Goal: Obtain resource: Download file/media

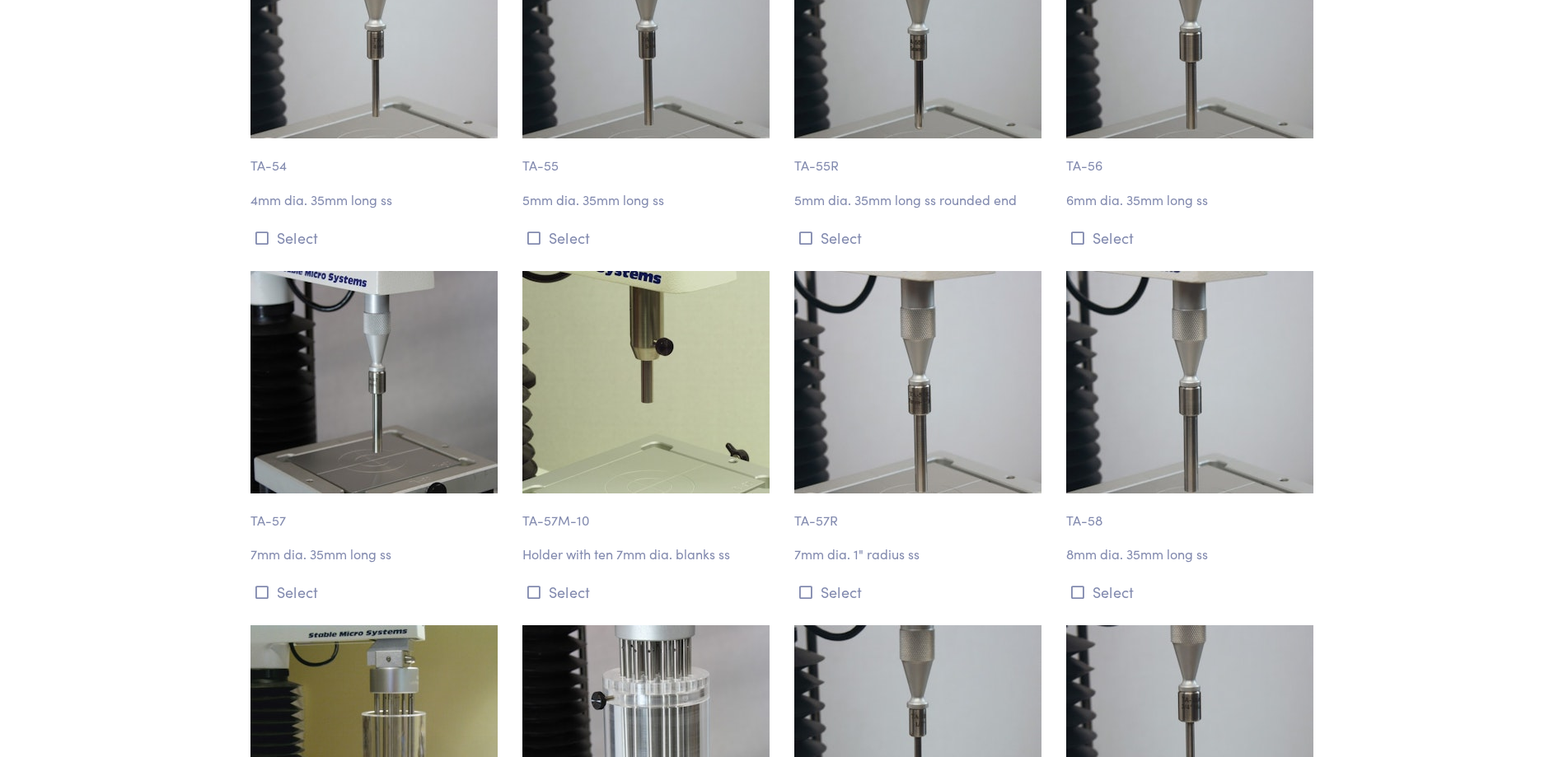
scroll to position [4858, 0]
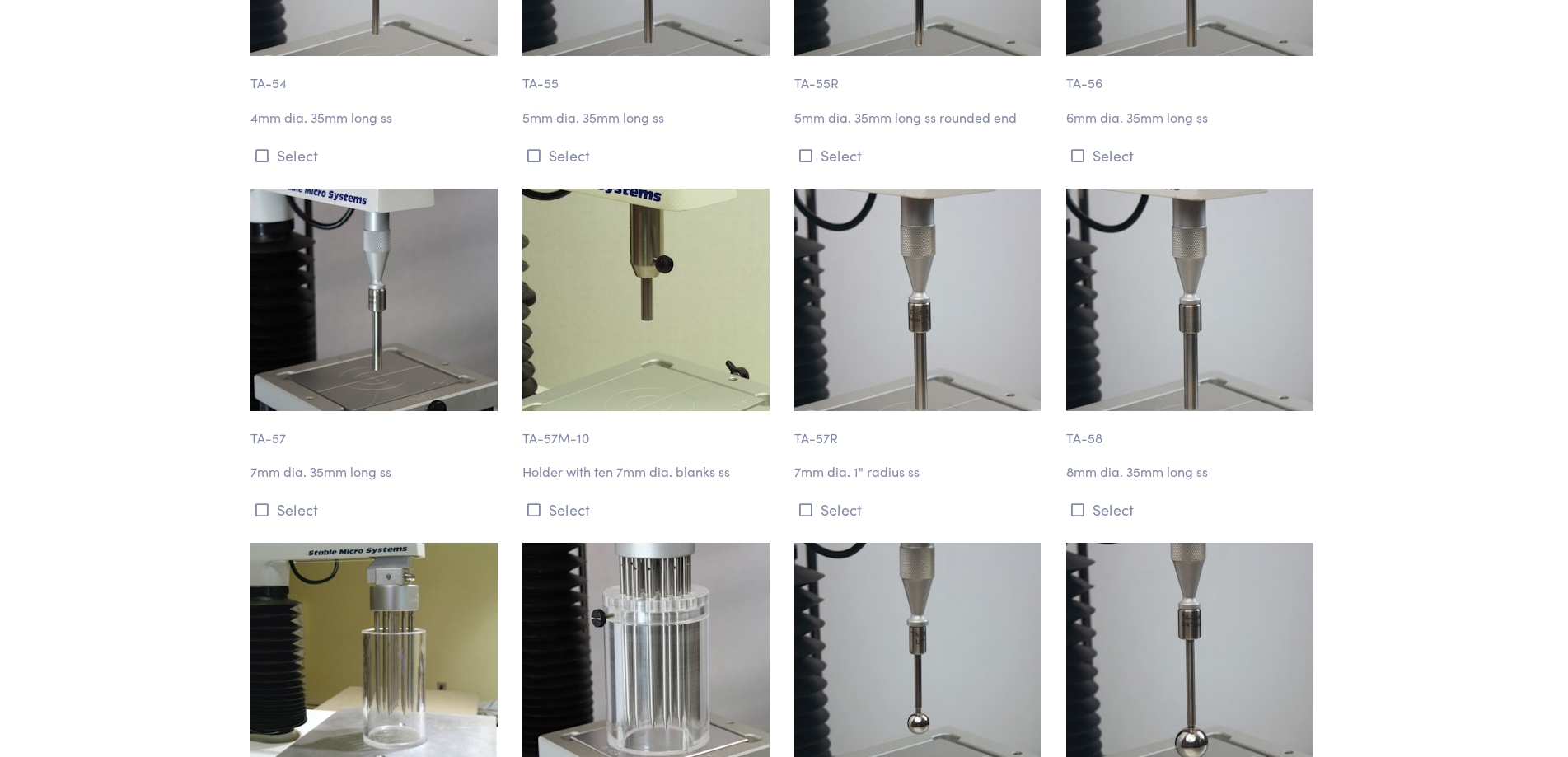
click at [363, 335] on img at bounding box center [374, 300] width 247 height 222
drag, startPoint x: 310, startPoint y: 417, endPoint x: 298, endPoint y: 401, distance: 20.0
click at [307, 461] on p "7mm dia. 35mm long ss" at bounding box center [377, 472] width 252 height 21
click at [281, 411] on p "TA-57" at bounding box center [377, 430] width 252 height 38
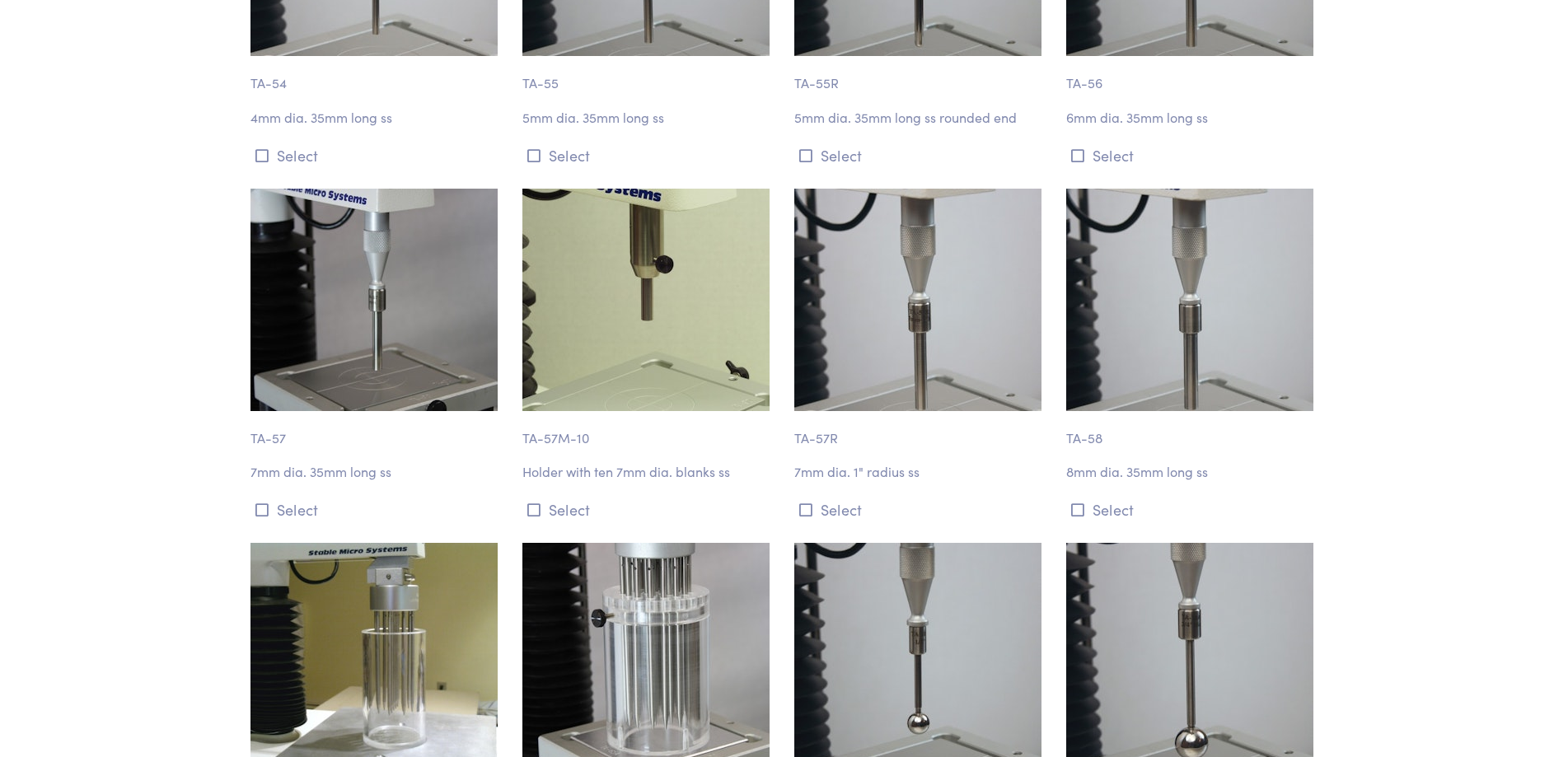
click at [283, 411] on p "TA-57" at bounding box center [377, 430] width 252 height 38
click at [269, 496] on button "Select" at bounding box center [377, 509] width 252 height 27
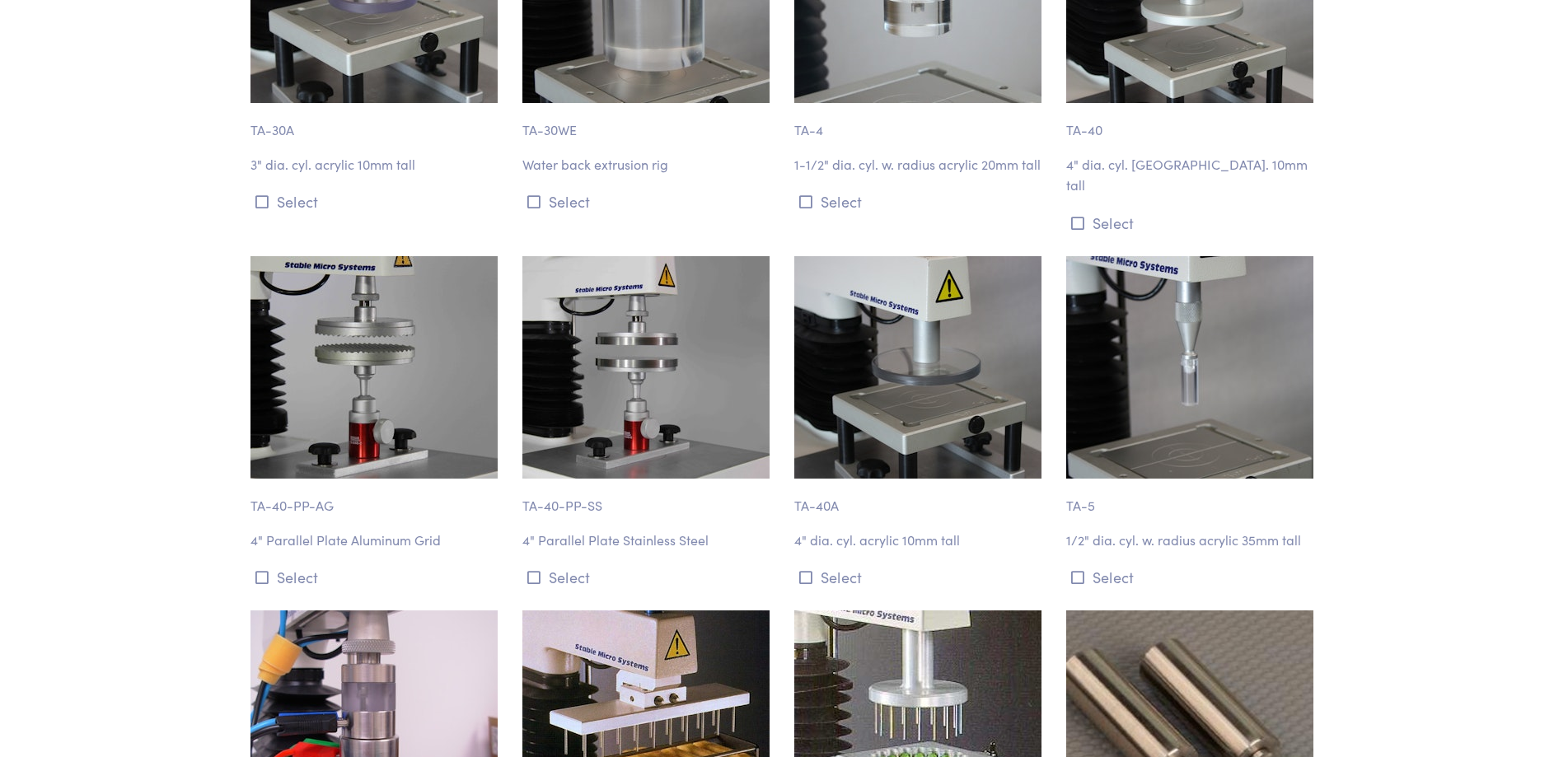
scroll to position [0, 0]
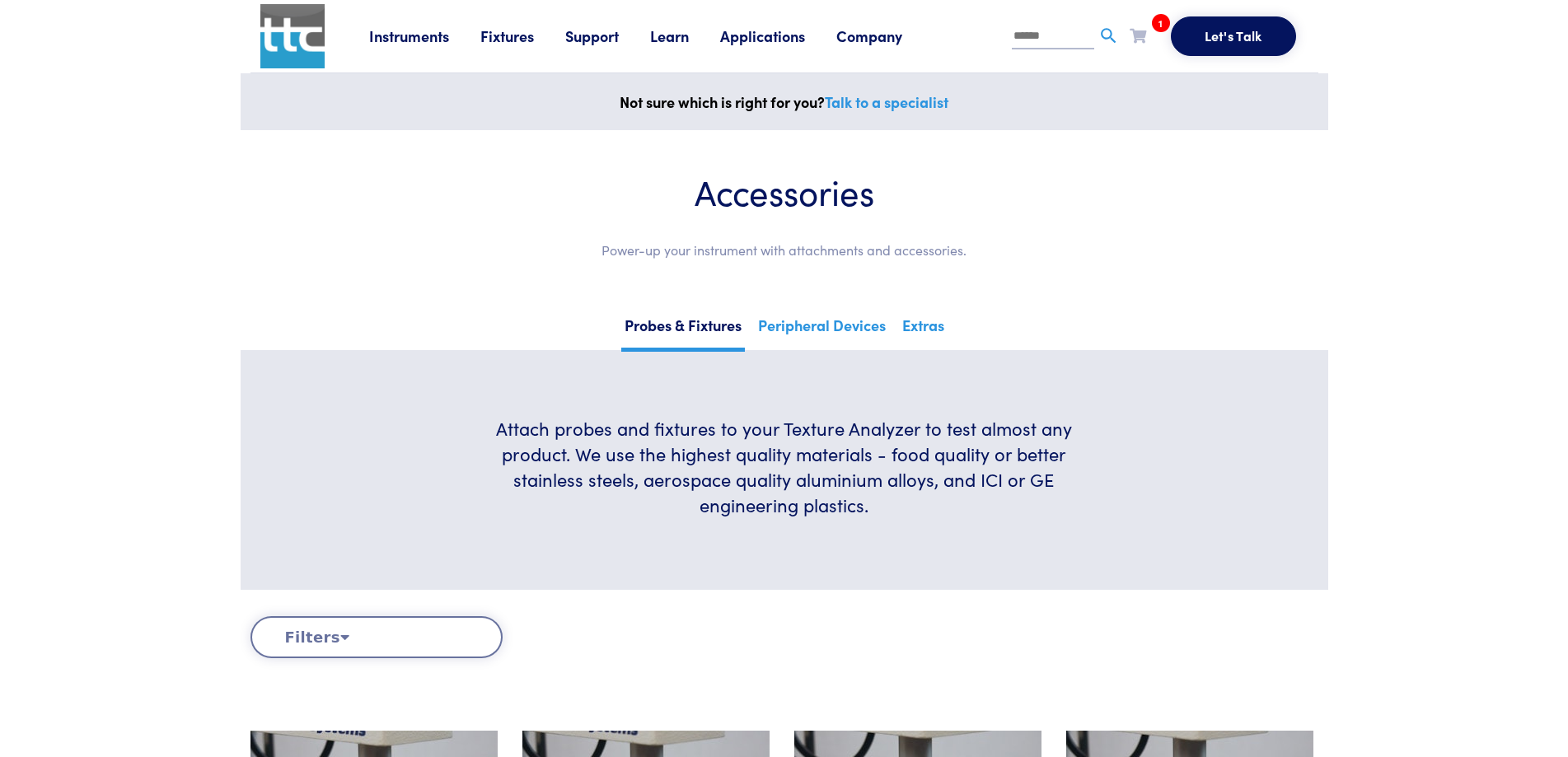
click at [360, 42] on div "Instruments Texture Analyzers Measure any physical product characteristic. TA.X…" at bounding box center [784, 36] width 1068 height 72
click at [390, 42] on link "Instruments" at bounding box center [424, 36] width 111 height 20
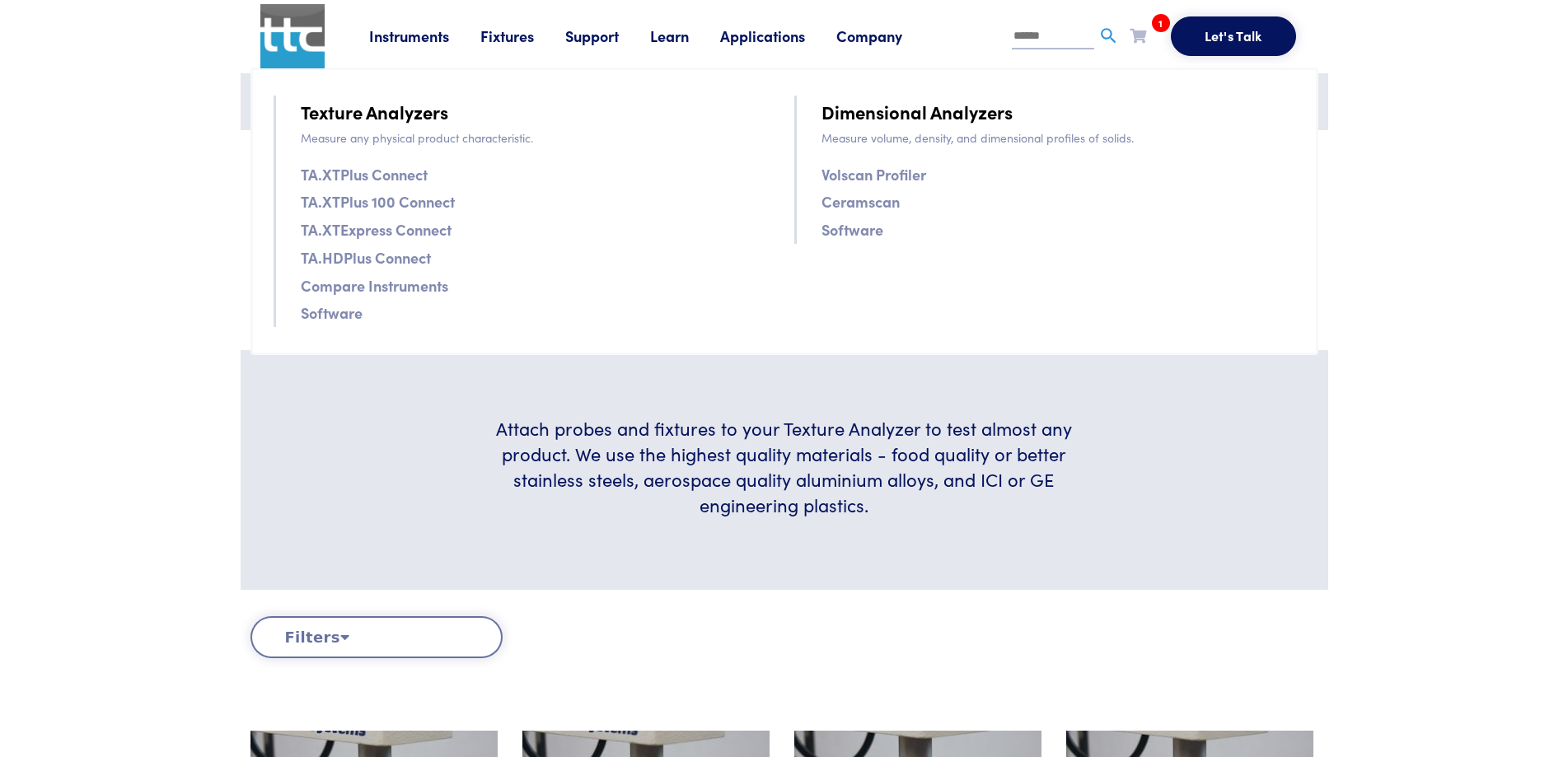
click at [783, 39] on link "Applications" at bounding box center [778, 36] width 117 height 20
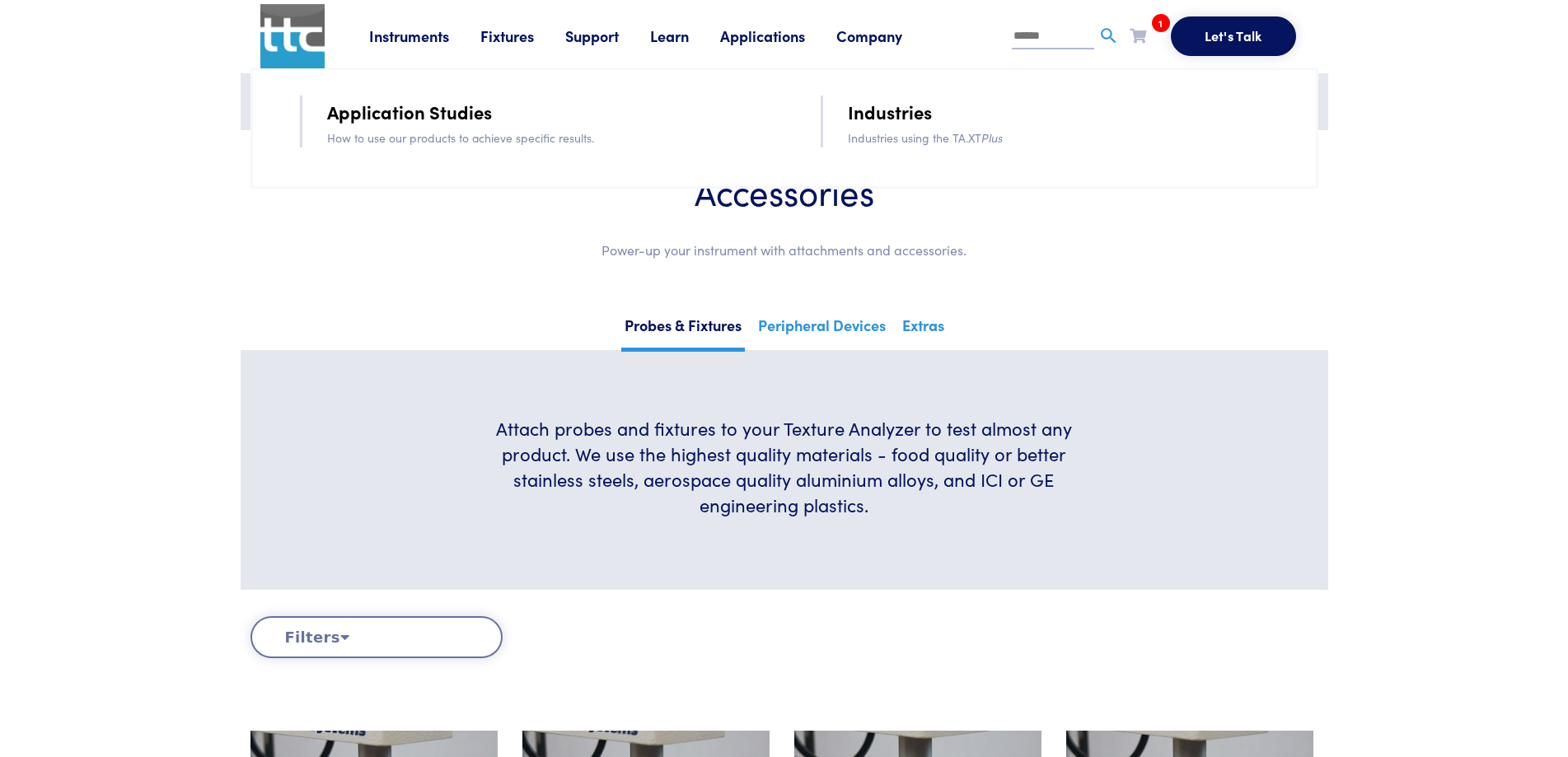
click at [527, 34] on link "Fixtures" at bounding box center [522, 36] width 85 height 20
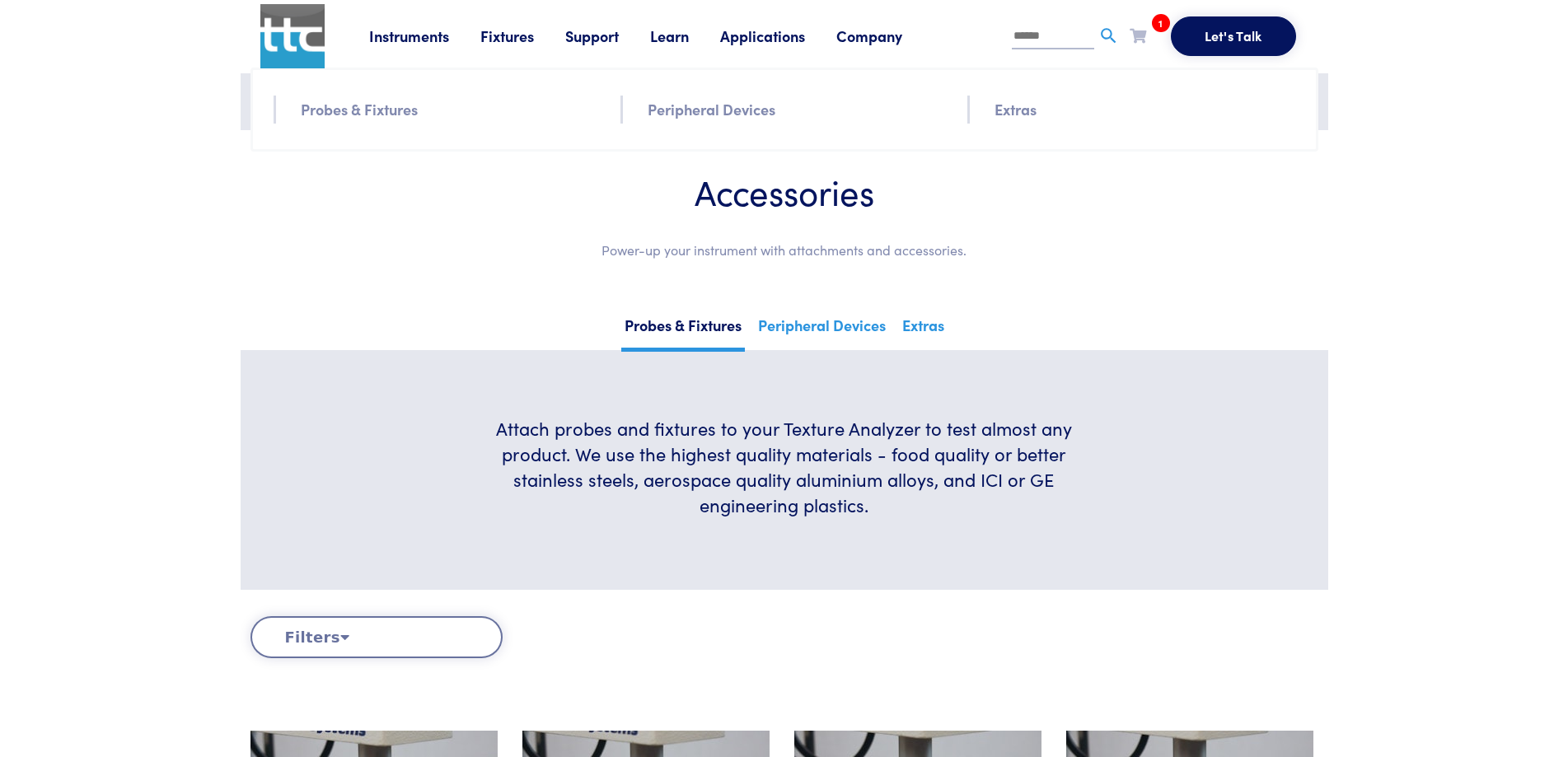
click at [576, 33] on link "Support" at bounding box center [607, 36] width 85 height 20
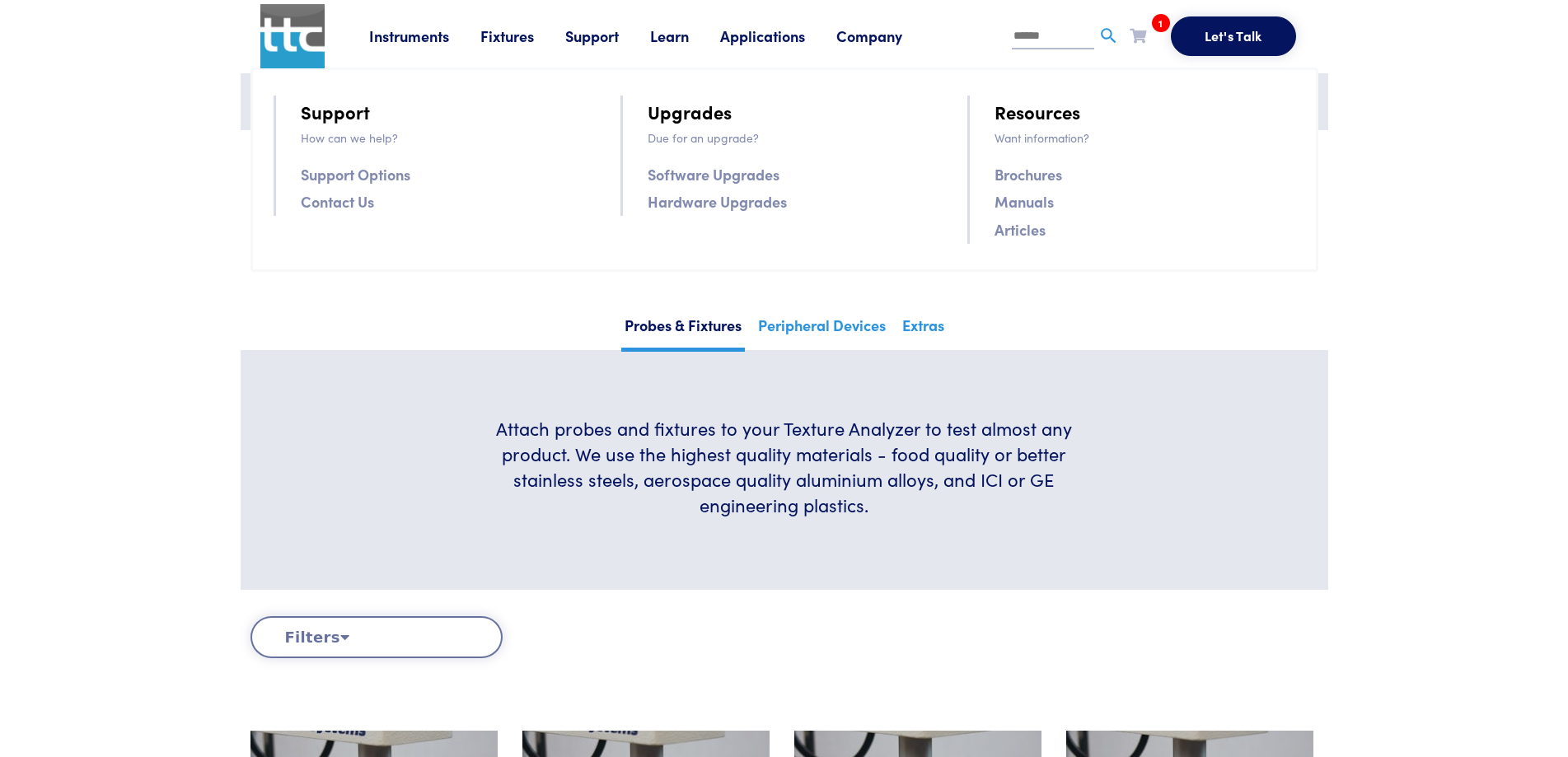
click at [1065, 170] on li "Brochures" at bounding box center [1144, 174] width 300 height 28
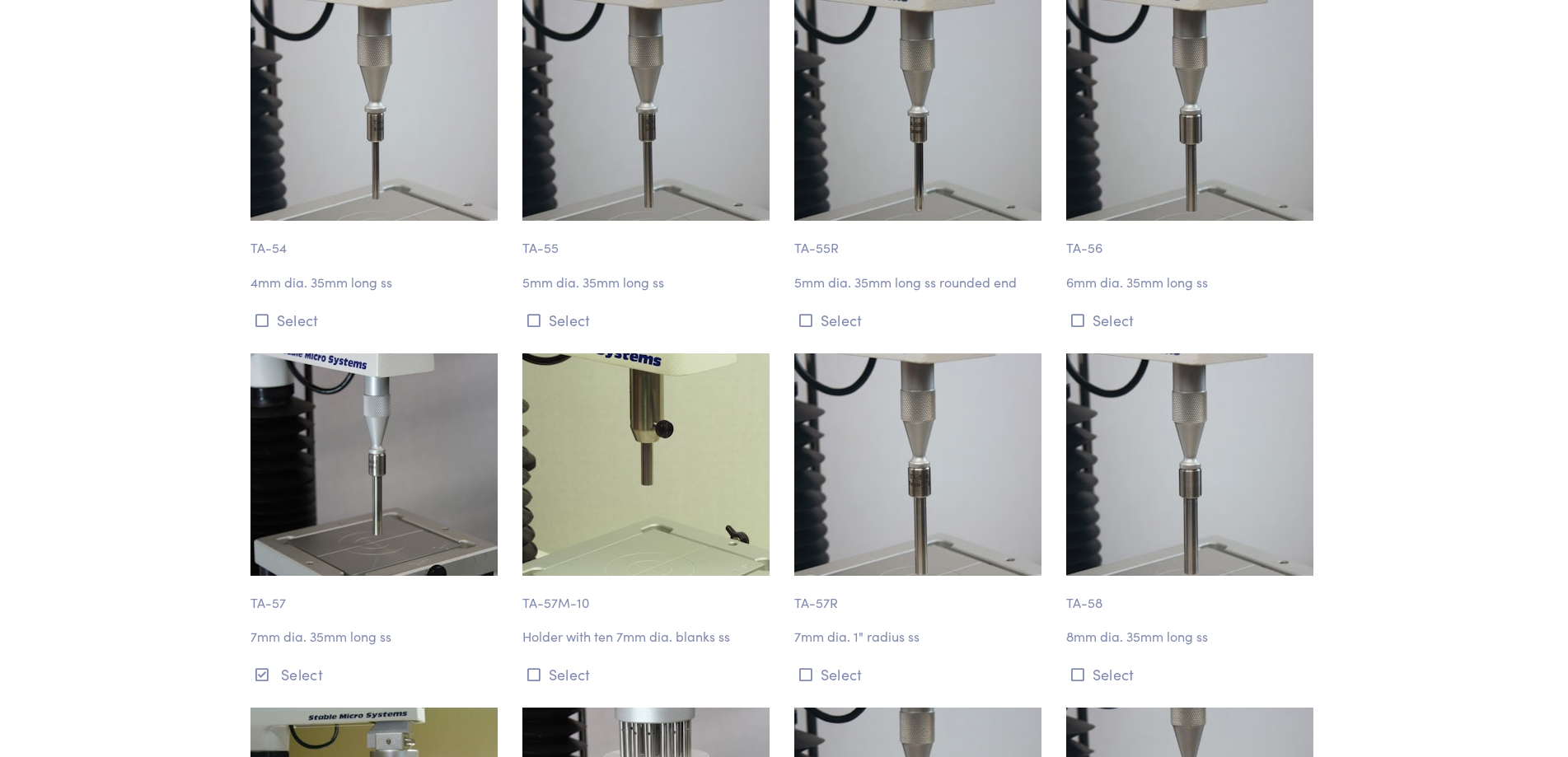
scroll to position [4858, 0]
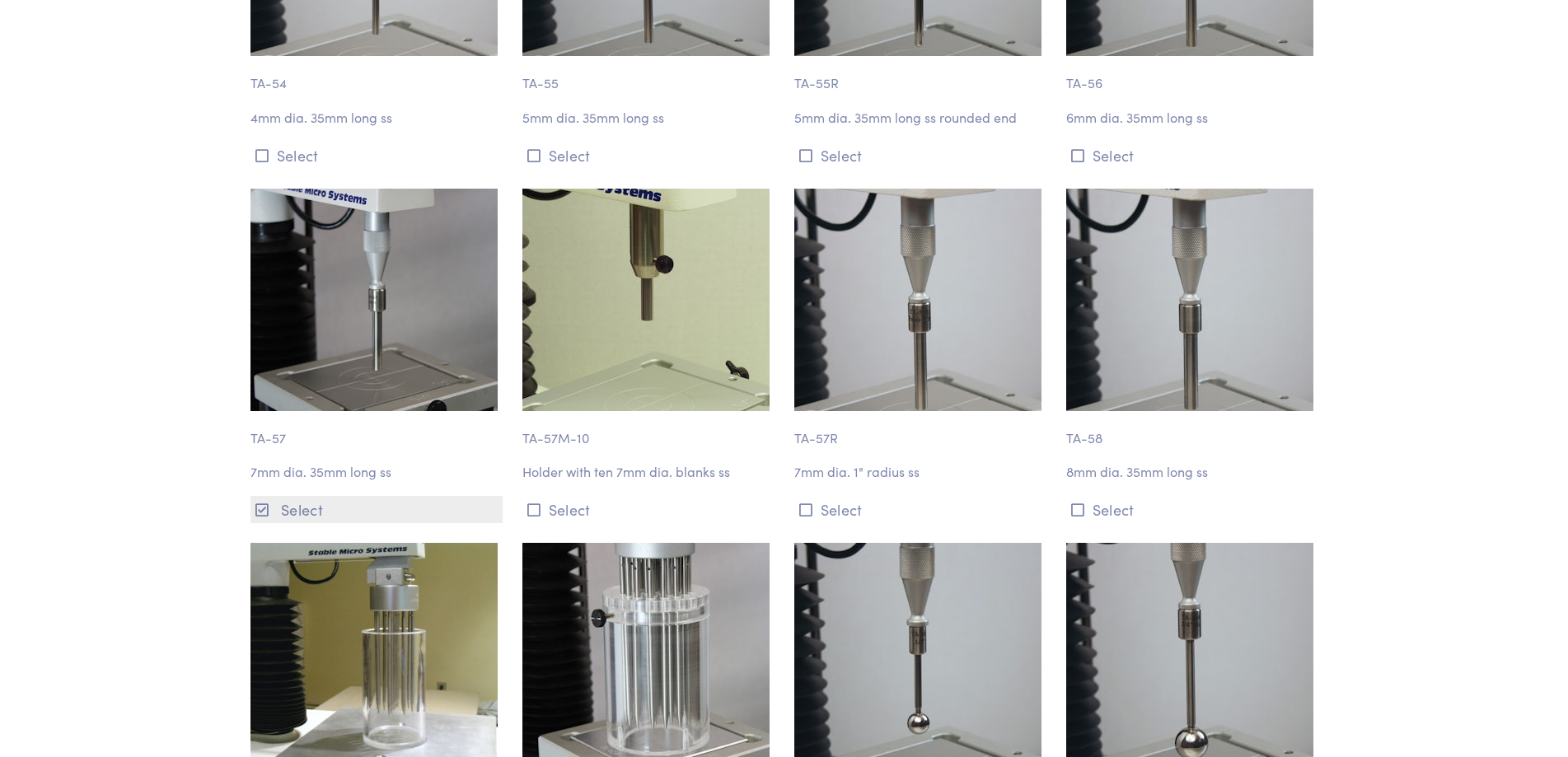
click at [273, 496] on button "Select" at bounding box center [377, 509] width 252 height 27
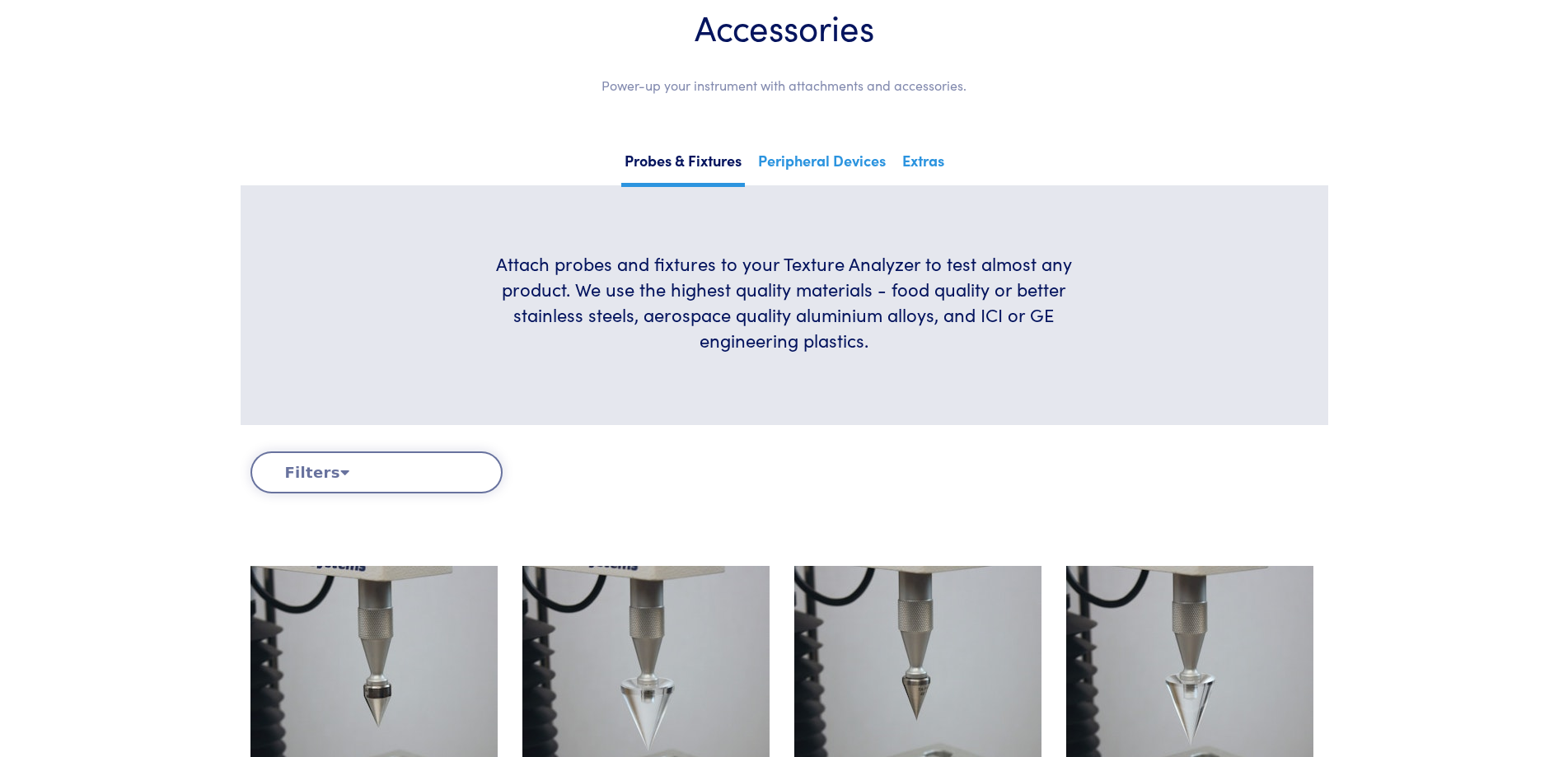
scroll to position [0, 0]
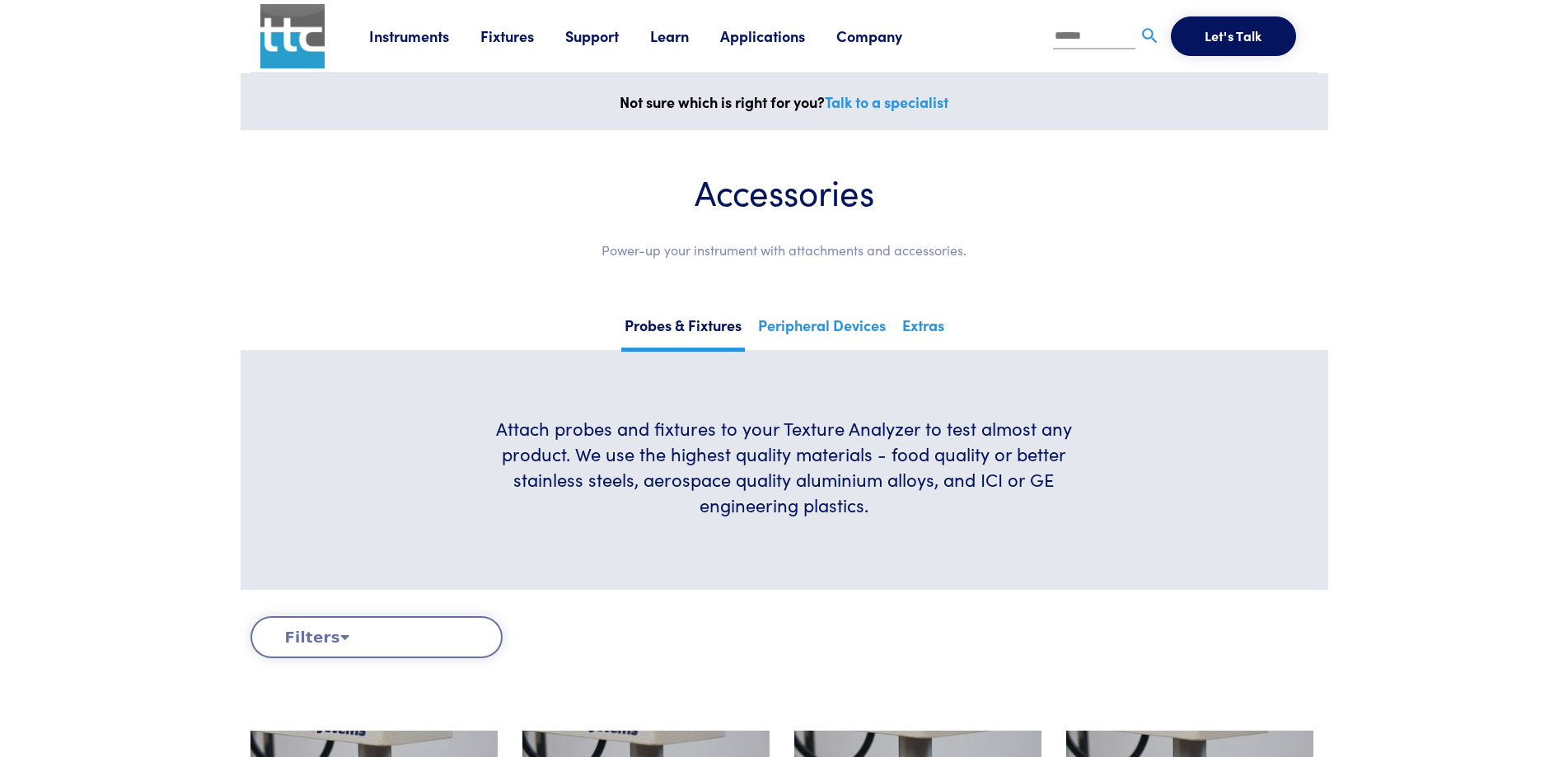
click at [755, 36] on link "Applications" at bounding box center [778, 36] width 117 height 20
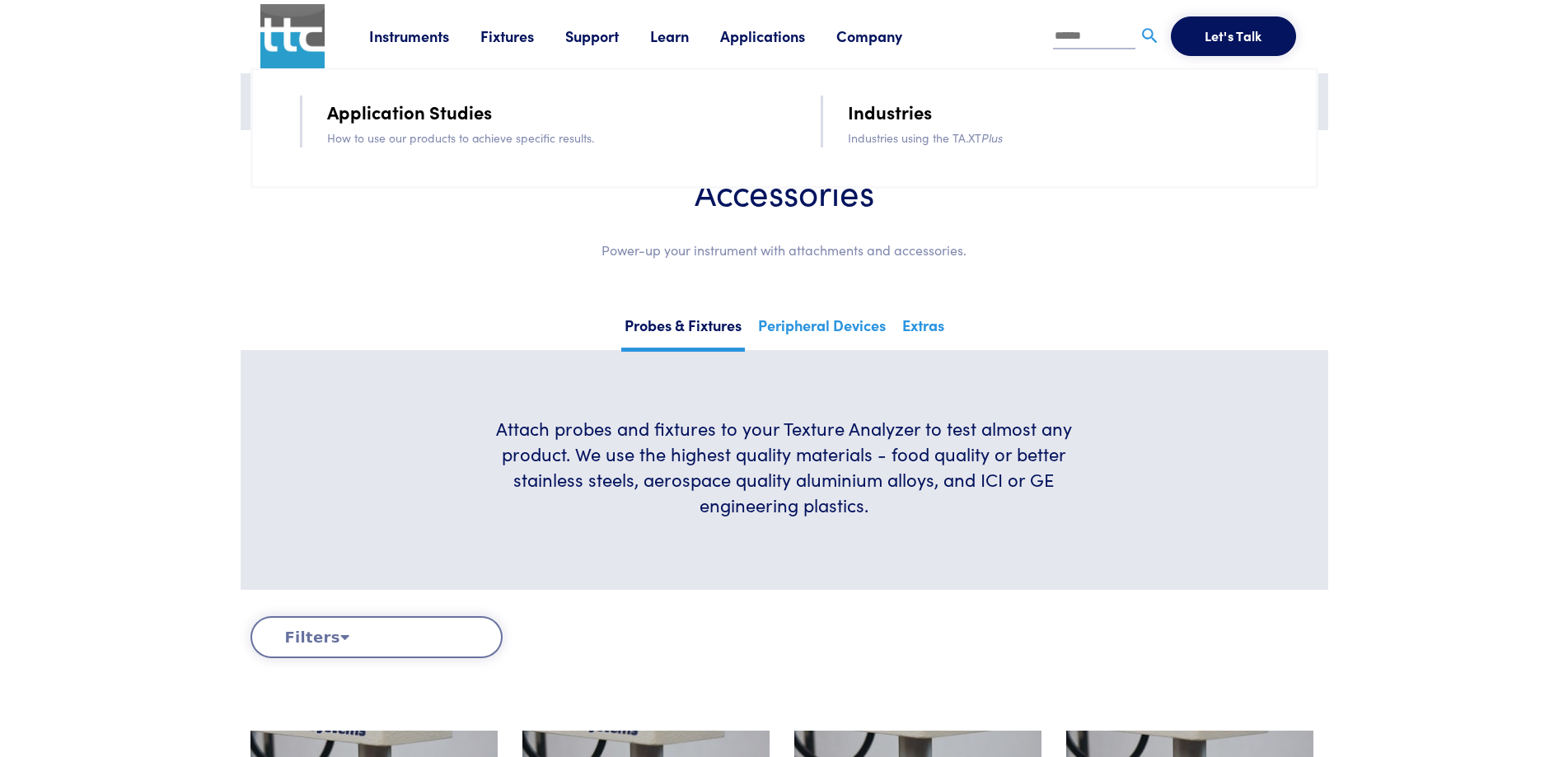
click at [859, 33] on link "Company" at bounding box center [885, 36] width 97 height 20
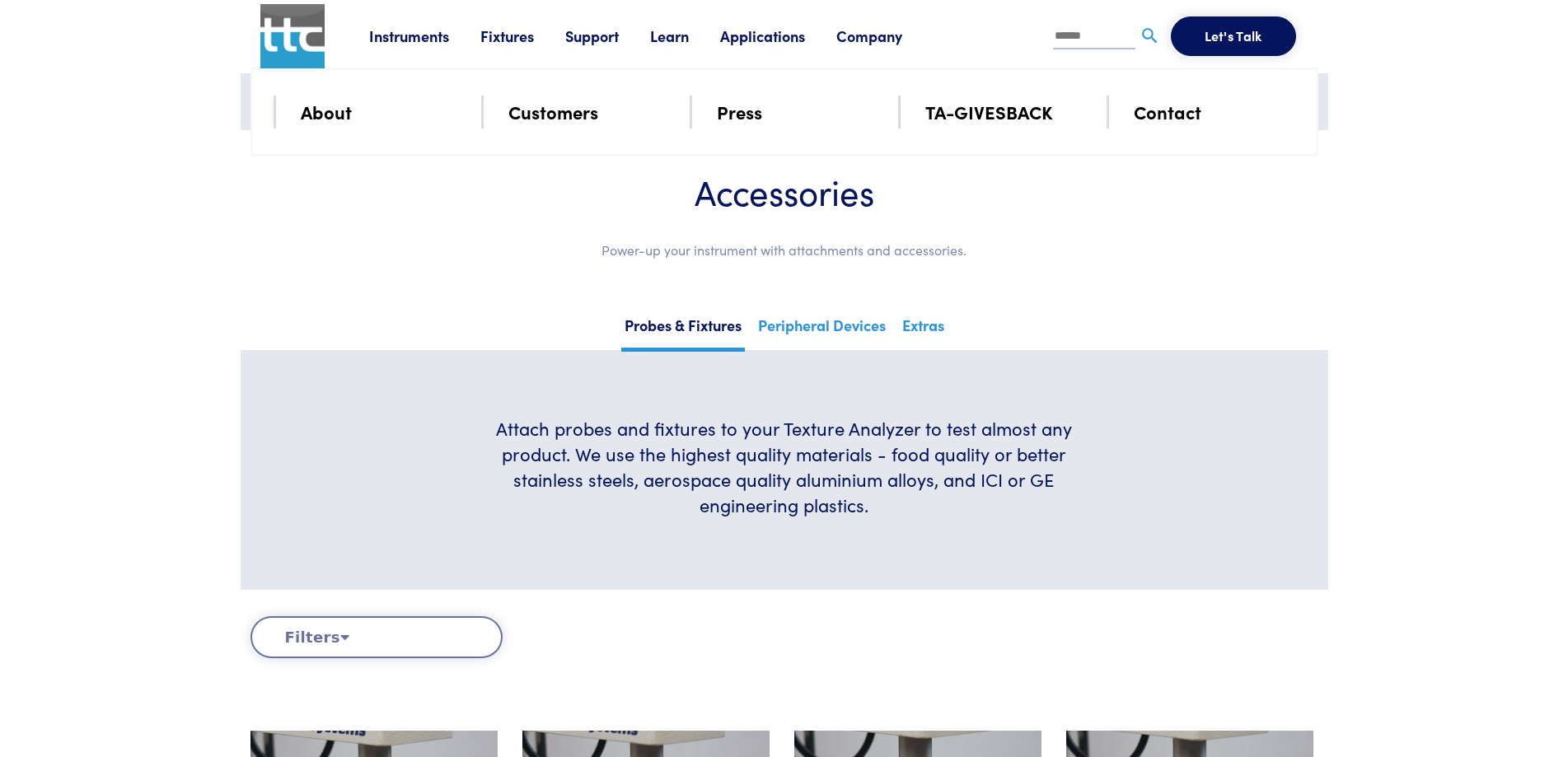
click at [798, 39] on link "Applications" at bounding box center [778, 36] width 117 height 20
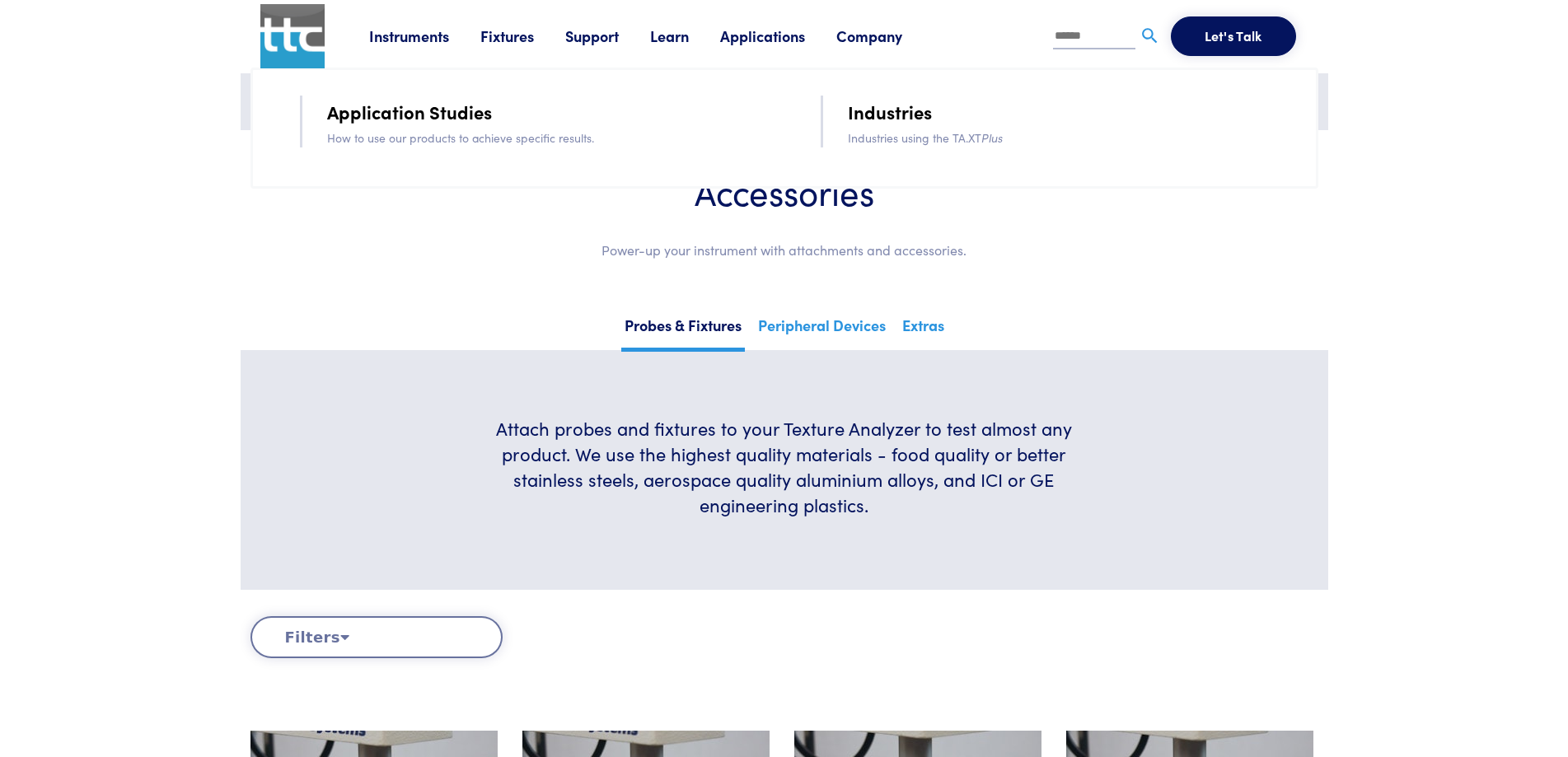
click at [578, 32] on link "Support" at bounding box center [607, 36] width 85 height 20
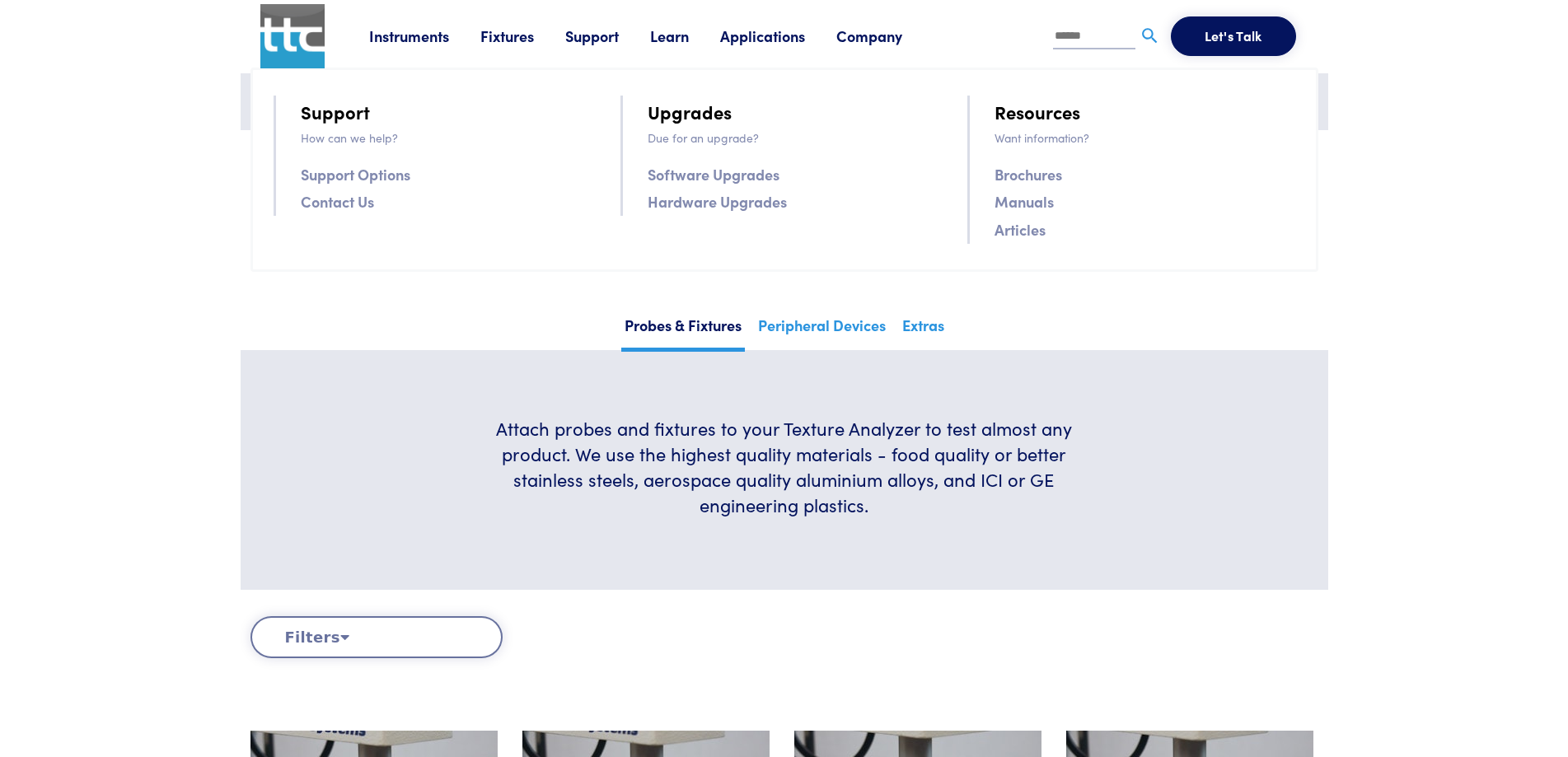
click at [1046, 170] on link "Brochures" at bounding box center [1028, 173] width 67 height 24
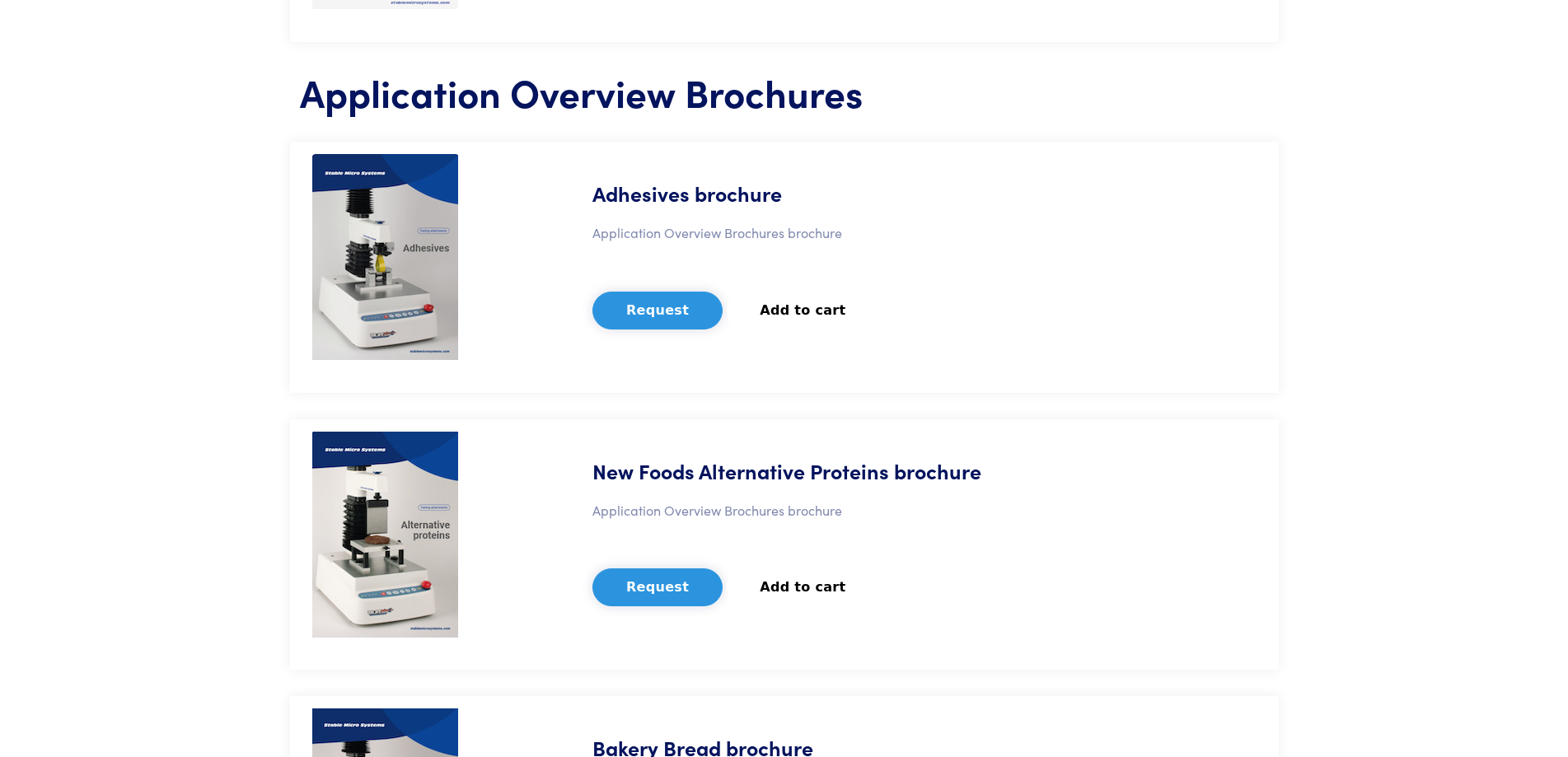
scroll to position [3623, 0]
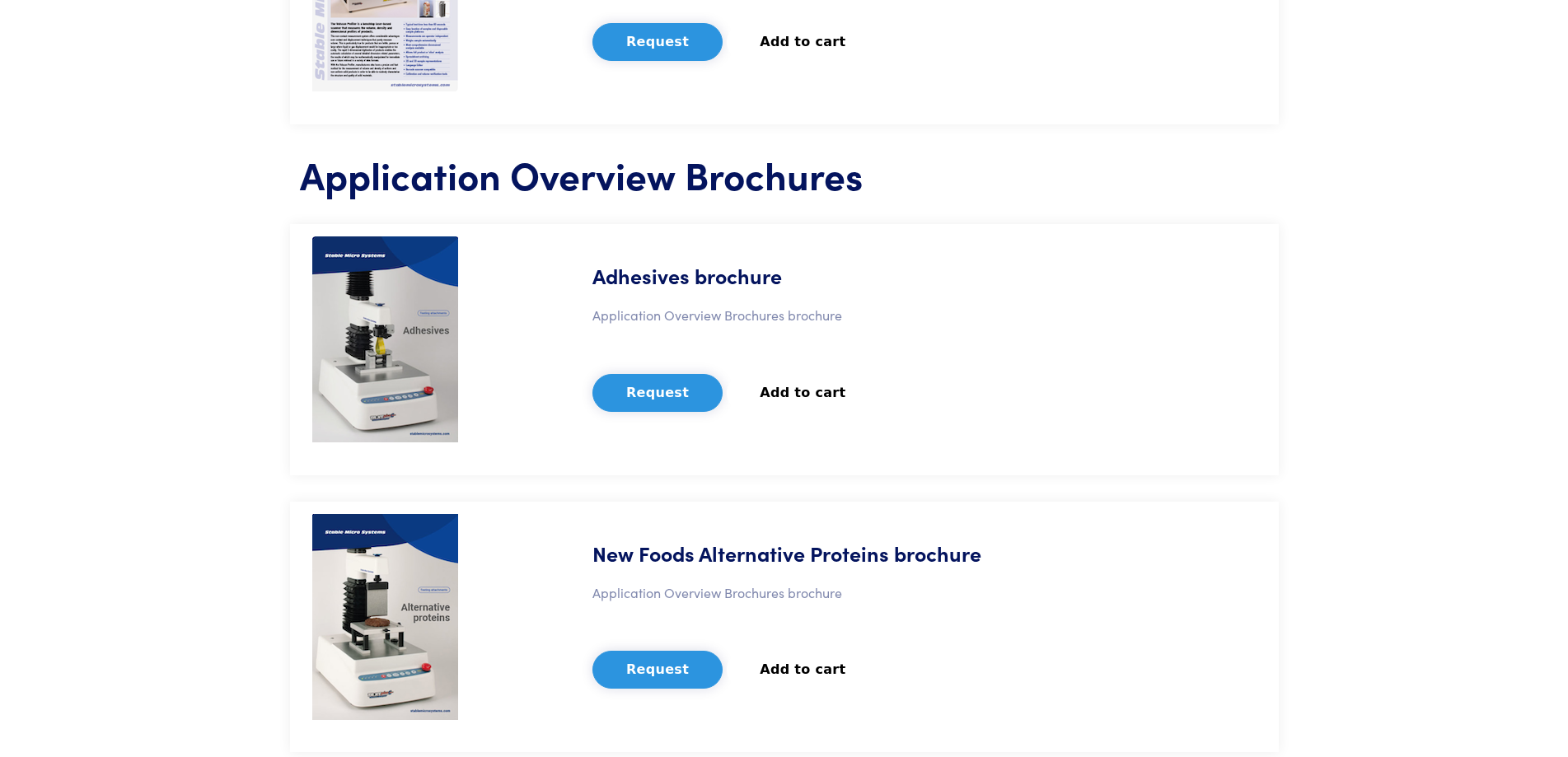
click at [669, 275] on h5 "Adhesives brochure" at bounding box center [687, 275] width 190 height 29
click at [430, 328] on img at bounding box center [385, 339] width 146 height 206
drag, startPoint x: 807, startPoint y: 294, endPoint x: 596, endPoint y: 281, distance: 211.4
click at [596, 281] on div "Adhesives brochure Application Overview Brochures brochure Request Add to cart …" at bounding box center [904, 349] width 724 height 226
click at [596, 281] on h5 "Adhesives brochure" at bounding box center [687, 275] width 190 height 29
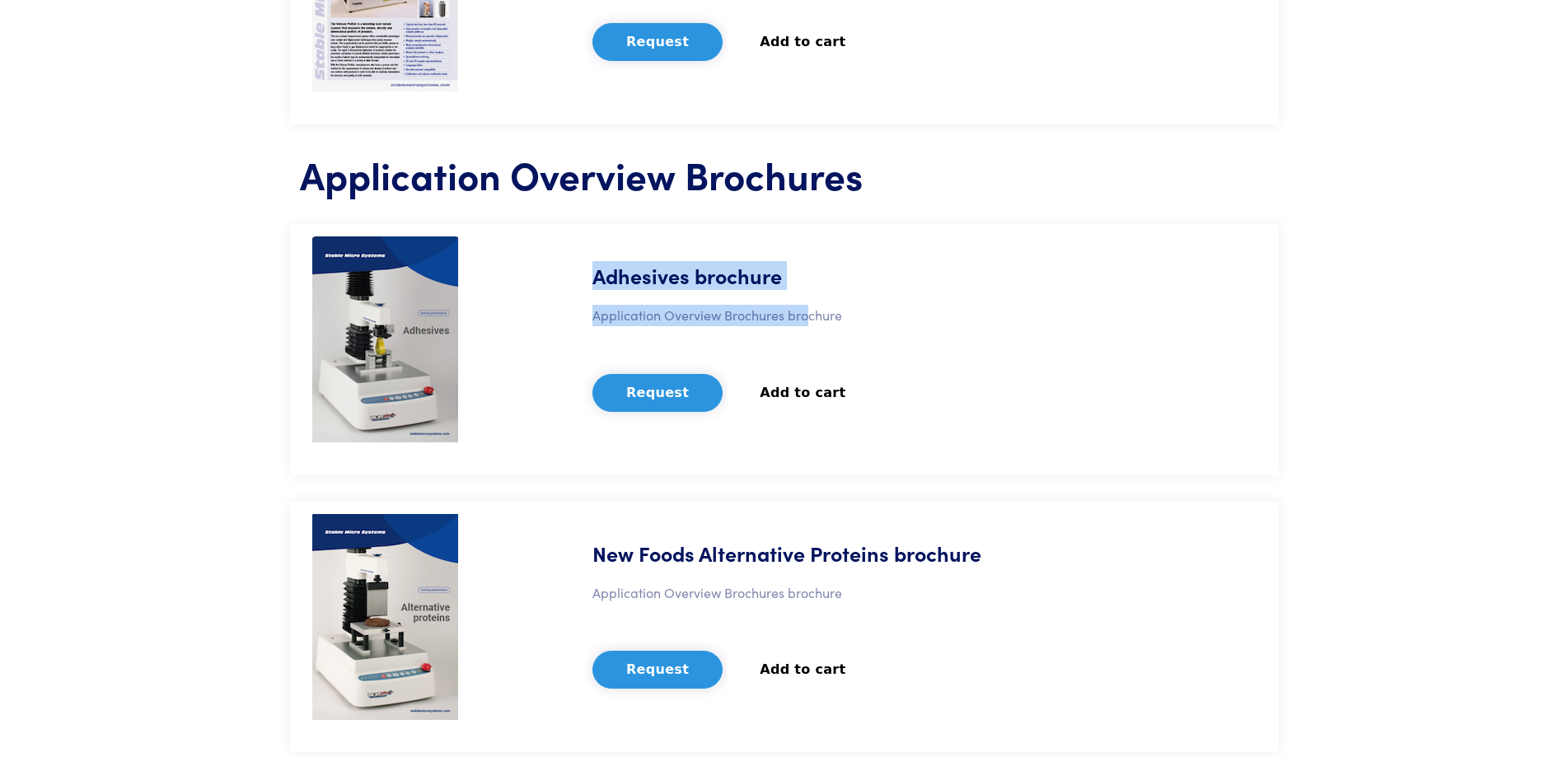
drag, startPoint x: 806, startPoint y: 277, endPoint x: 577, endPoint y: 274, distance: 229.0
click at [577, 274] on div "Adhesives brochure Application Overview Brochures brochure Request Add to cart …" at bounding box center [904, 349] width 724 height 226
click at [638, 269] on h5 "Adhesives brochure" at bounding box center [687, 275] width 190 height 29
drag, startPoint x: 808, startPoint y: 275, endPoint x: 611, endPoint y: 279, distance: 197.0
click at [611, 279] on div "Adhesives brochure Application Overview Brochures brochure Request Add to cart …" at bounding box center [904, 349] width 724 height 226
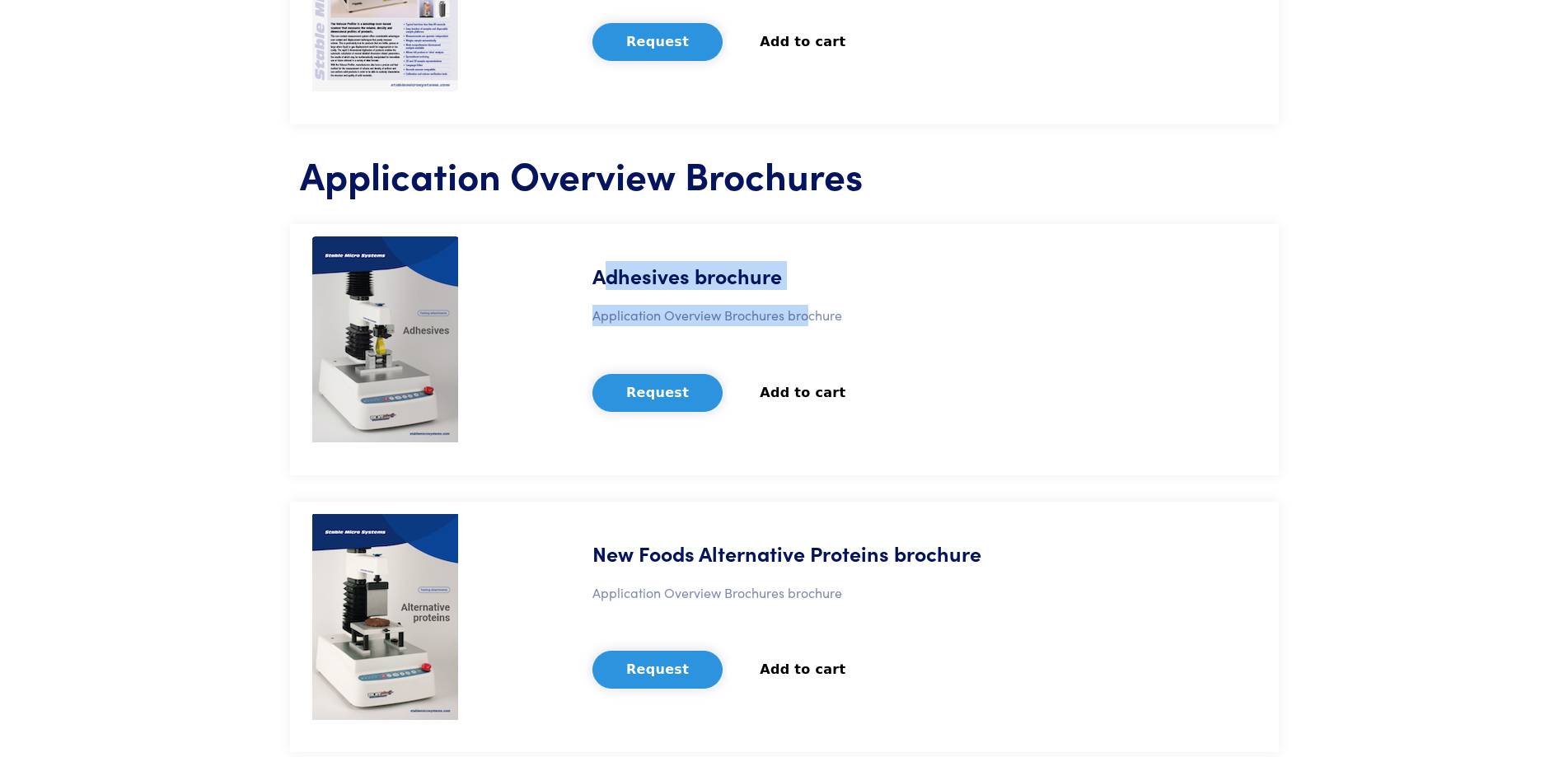
click at [611, 279] on h5 "Adhesives brochure" at bounding box center [687, 275] width 190 height 29
drag, startPoint x: 592, startPoint y: 280, endPoint x: 781, endPoint y: 281, distance: 189.0
click at [781, 281] on div "Adhesives brochure Application Overview Brochures brochure Request Add to cart …" at bounding box center [904, 349] width 724 height 226
copy h5 "Adhesives brochure"
